Goal: Task Accomplishment & Management: Manage account settings

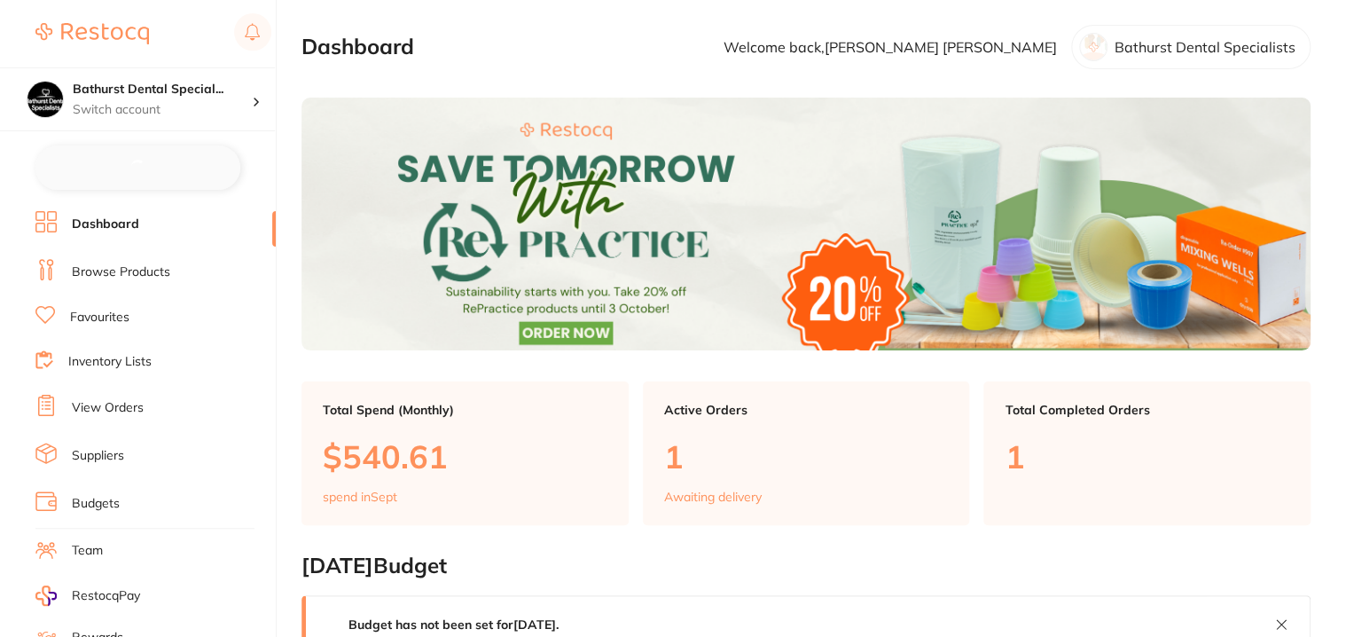
checkbox input "false"
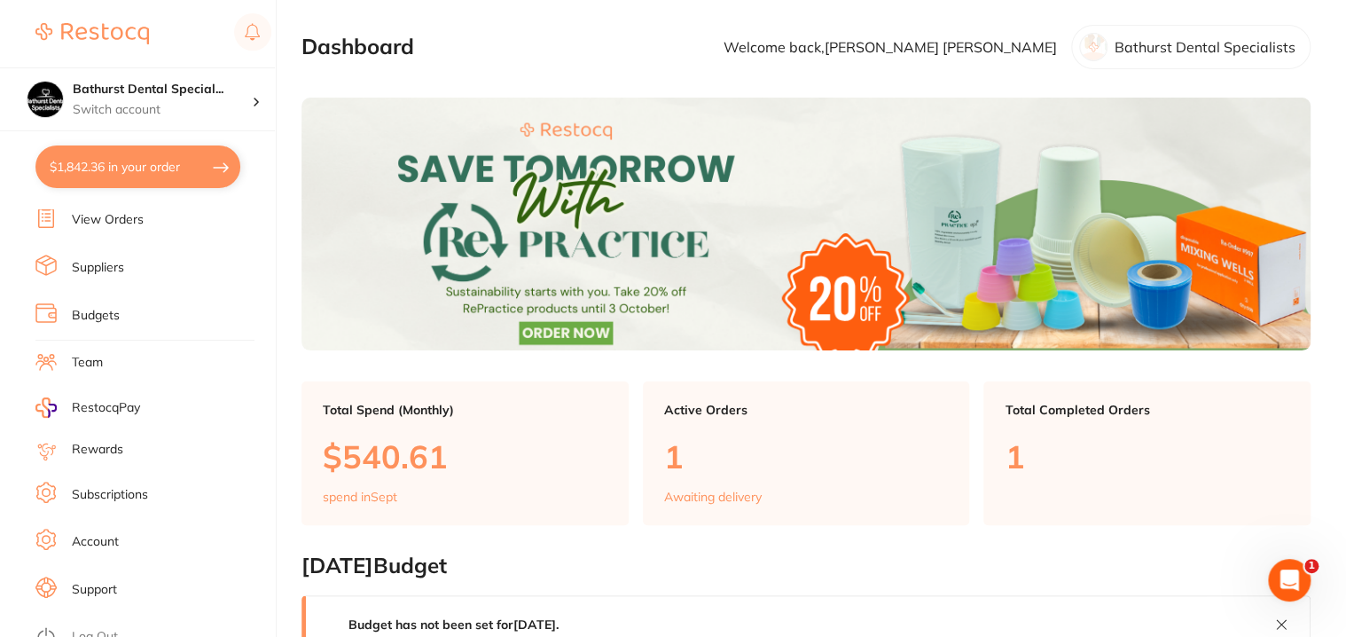
scroll to position [188, 0]
click at [114, 465] on ul "Dashboard Browse Products Favourites Inventory Lists View Orders Suppliers Budg…" at bounding box center [155, 327] width 240 height 612
click at [95, 492] on li "Subscriptions" at bounding box center [155, 493] width 240 height 27
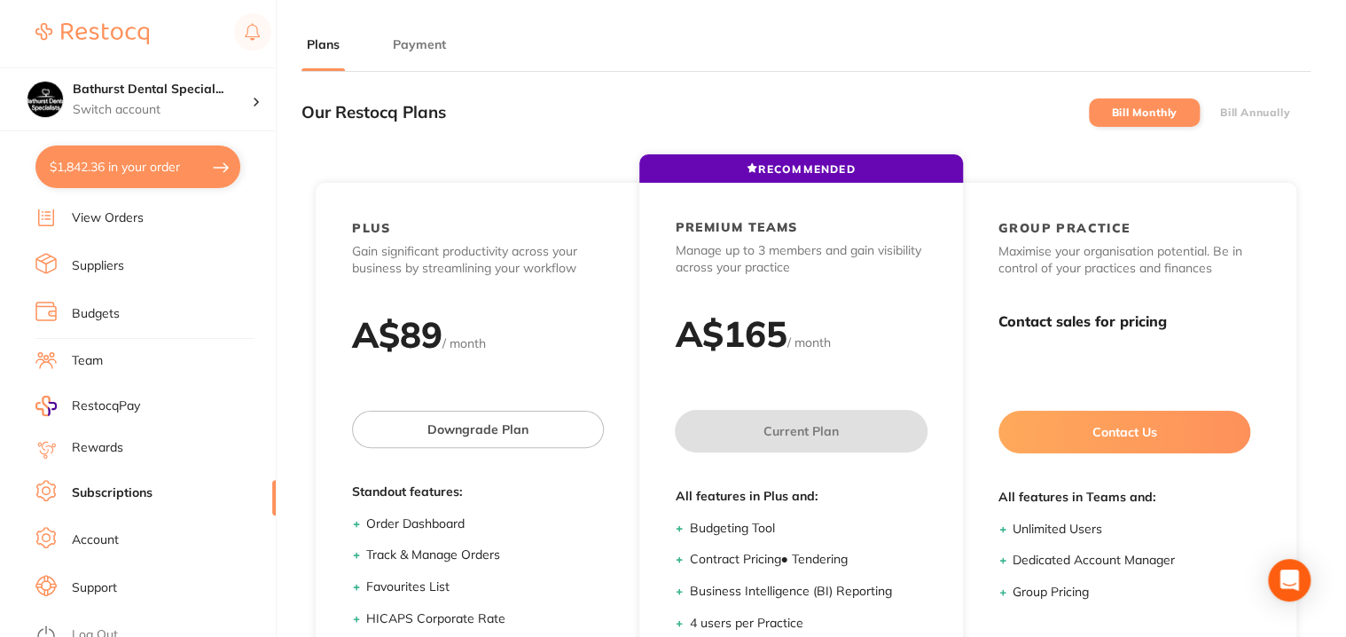
click at [441, 37] on button "Payment" at bounding box center [420, 44] width 64 height 17
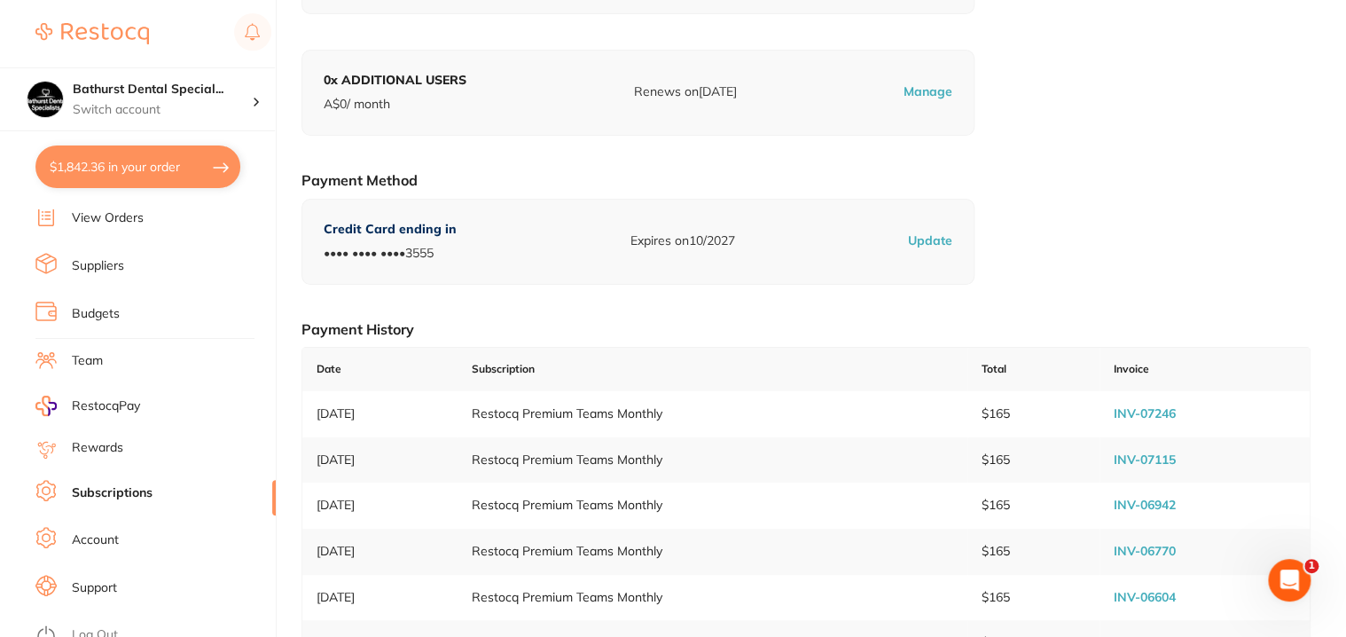
scroll to position [355, 0]
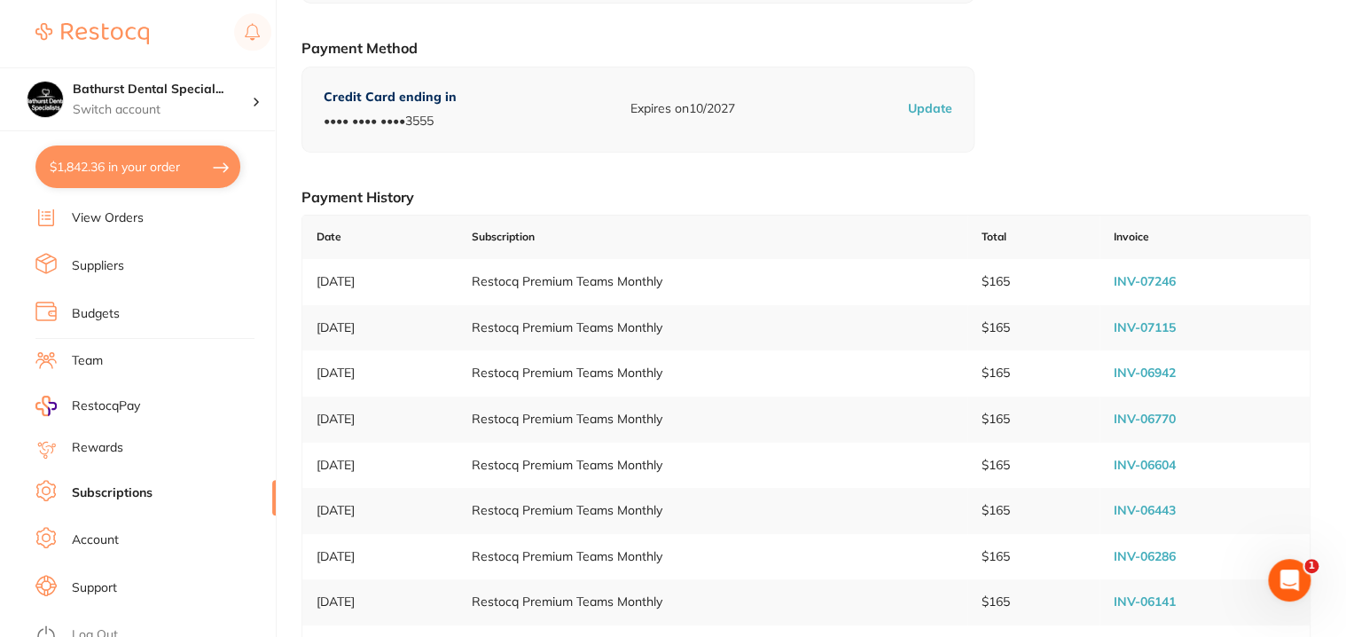
click at [85, 626] on link "Log Out" at bounding box center [95, 635] width 46 height 18
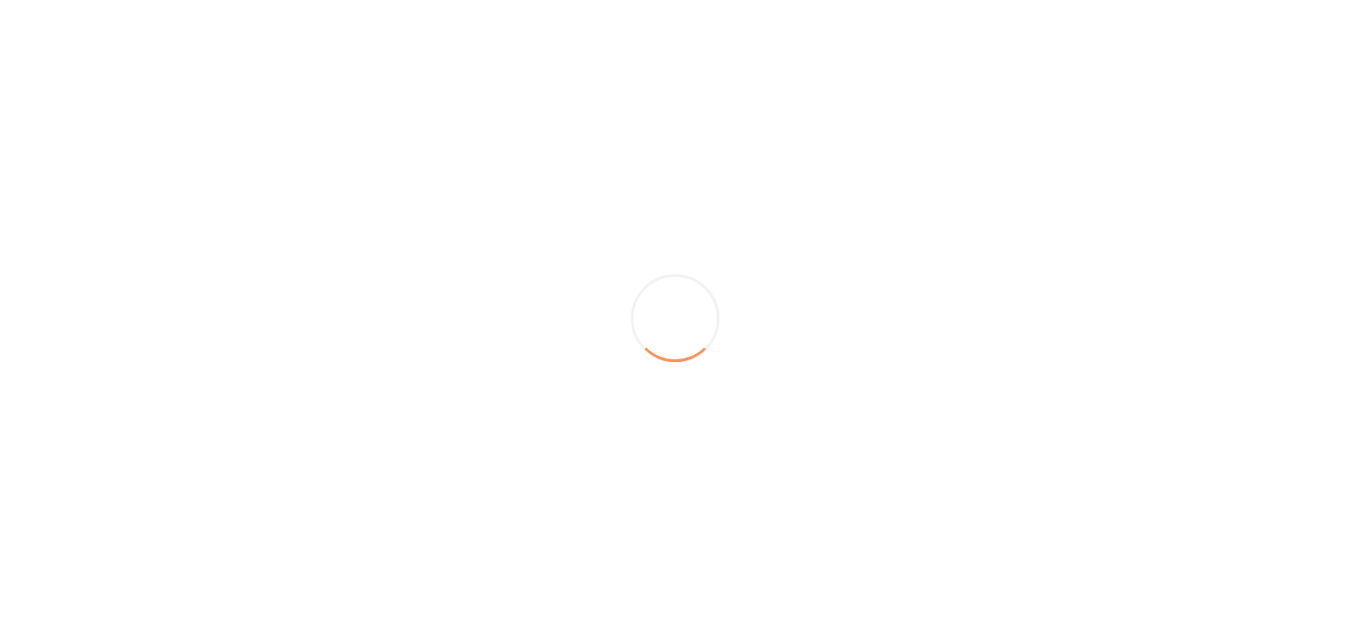
scroll to position [0, 0]
